Goal: Information Seeking & Learning: Learn about a topic

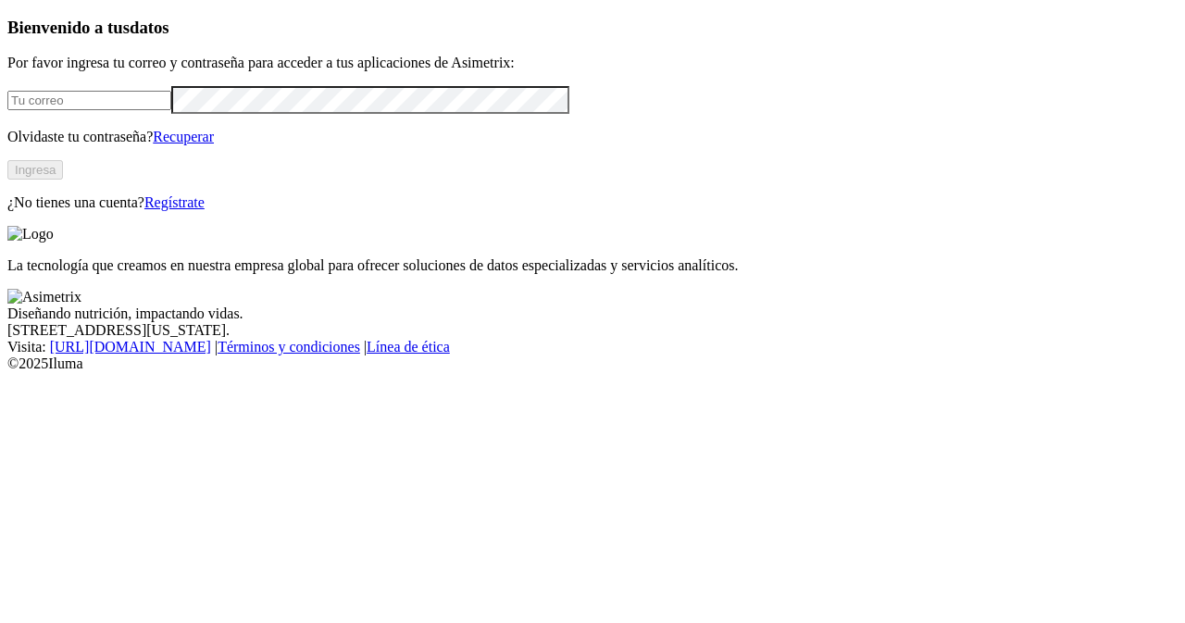
type input "[PERSON_NAME][EMAIL_ADDRESS][PERSON_NAME][DOMAIN_NAME]"
click at [63, 180] on button "Ingresa" at bounding box center [35, 169] width 56 height 19
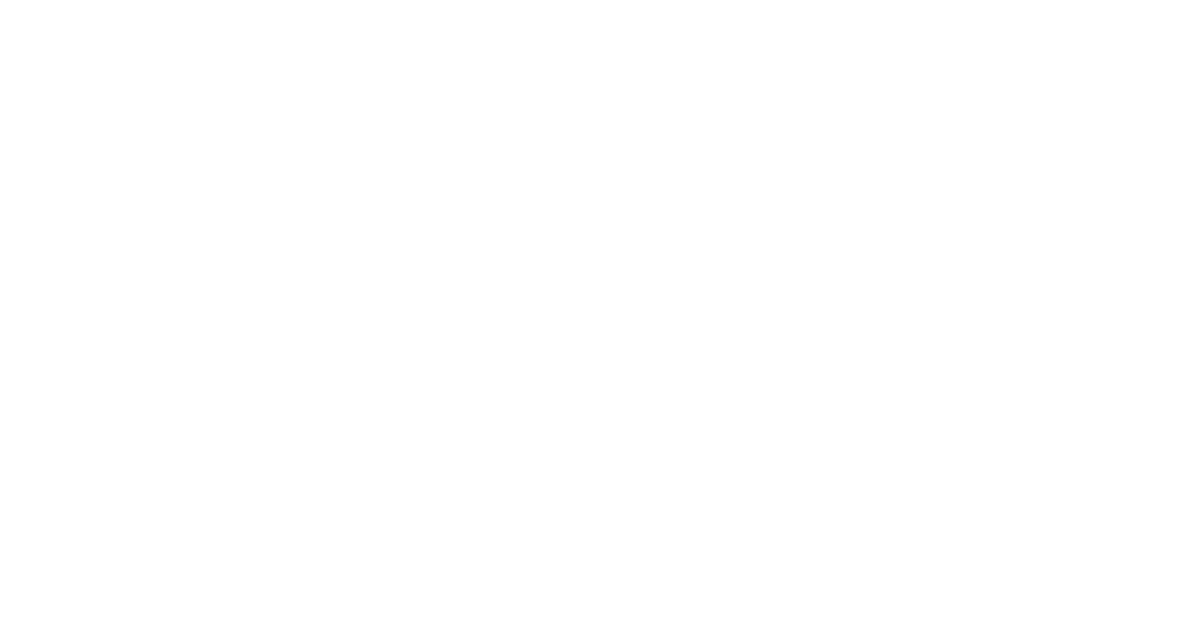
drag, startPoint x: 1025, startPoint y: 456, endPoint x: 1059, endPoint y: 418, distance: 51.1
